Goal: Obtain resource: Obtain resource

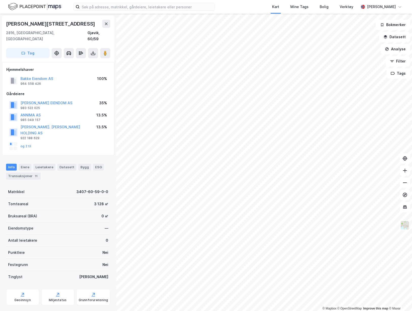
click at [31, 173] on div "Transaksjoner 11" at bounding box center [23, 176] width 35 height 7
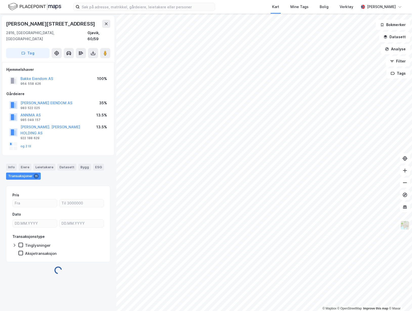
click at [91, 50] on button at bounding box center [93, 53] width 10 height 10
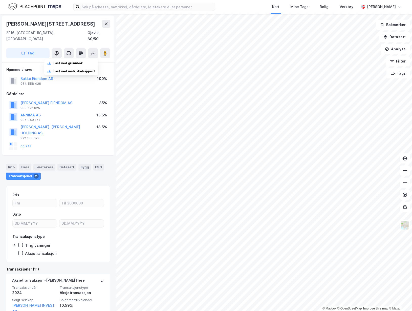
click at [81, 61] on div "Last ned grunnbok" at bounding box center [67, 63] width 29 height 4
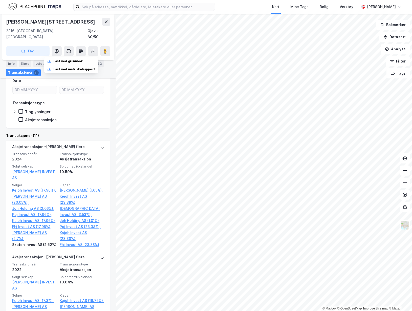
scroll to position [152, 0]
